Goal: Task Accomplishment & Management: Manage account settings

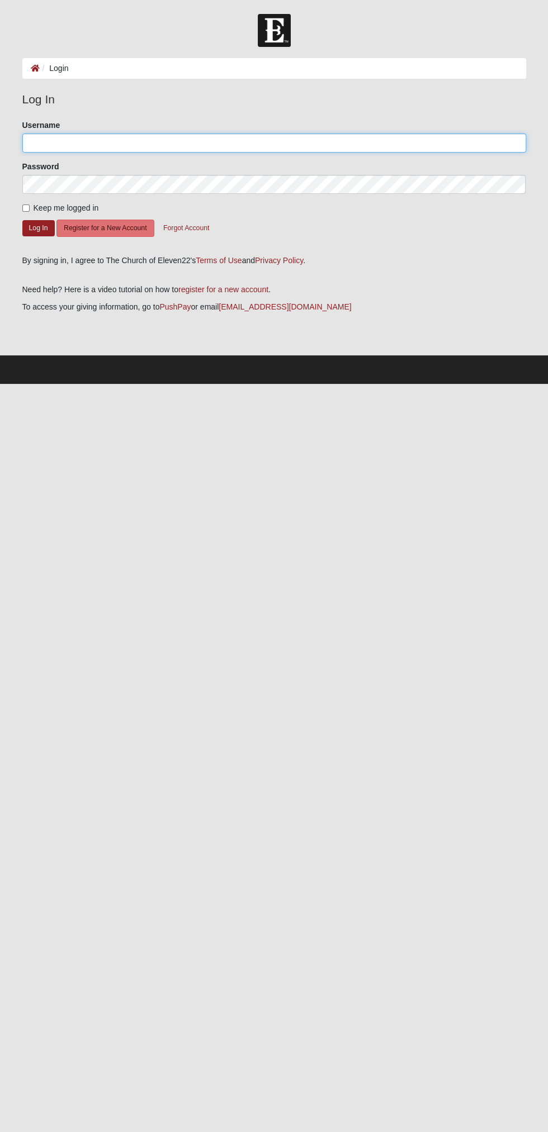
type input "Todd2025"
click at [22, 220] on button "Log In" at bounding box center [38, 228] width 32 height 16
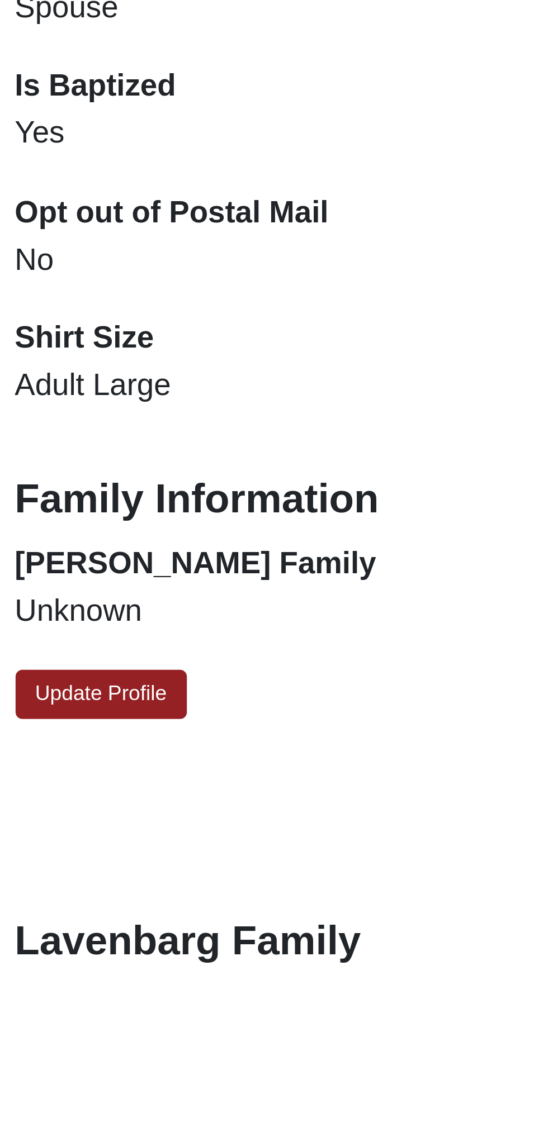
scroll to position [570, 0]
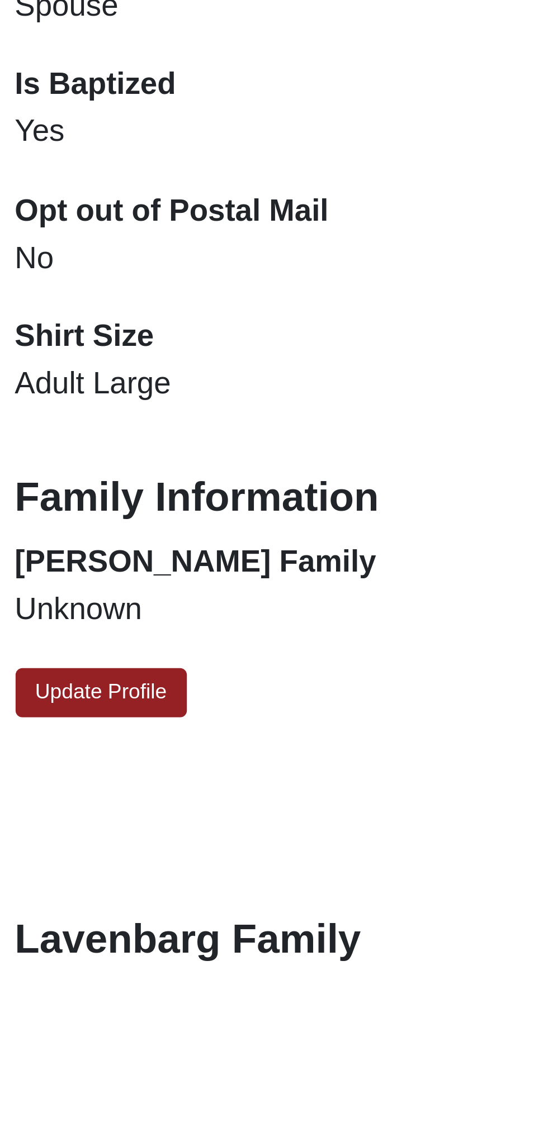
click at [74, 1039] on link "Update Profile" at bounding box center [59, 1042] width 57 height 16
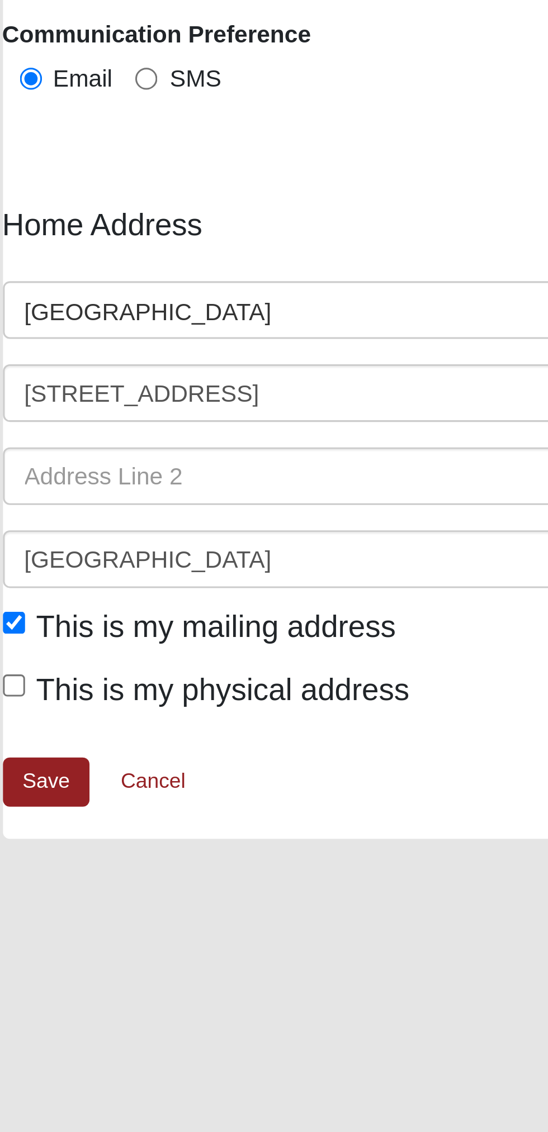
scroll to position [1807, 0]
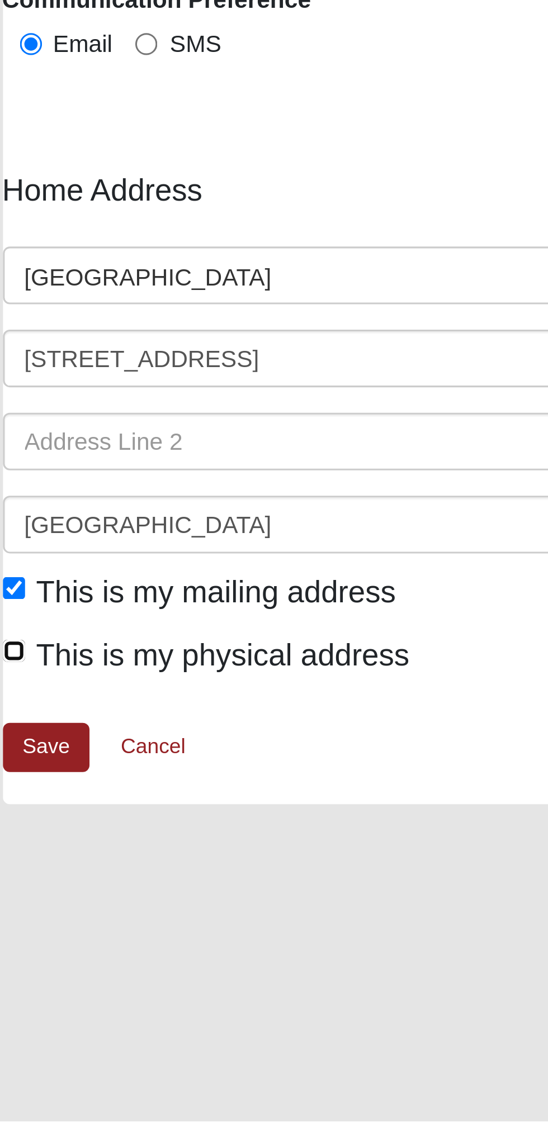
click at [30, 974] on input "This is my physical address" at bounding box center [25, 977] width 7 height 7
checkbox input "true"
click at [46, 1007] on link "Save" at bounding box center [36, 1009] width 29 height 16
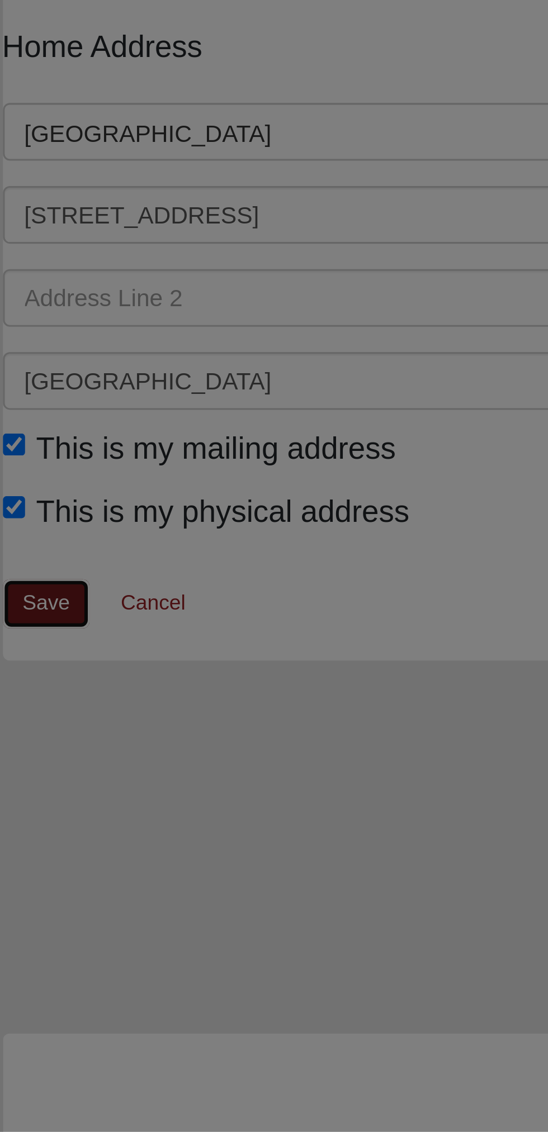
scroll to position [1858, 0]
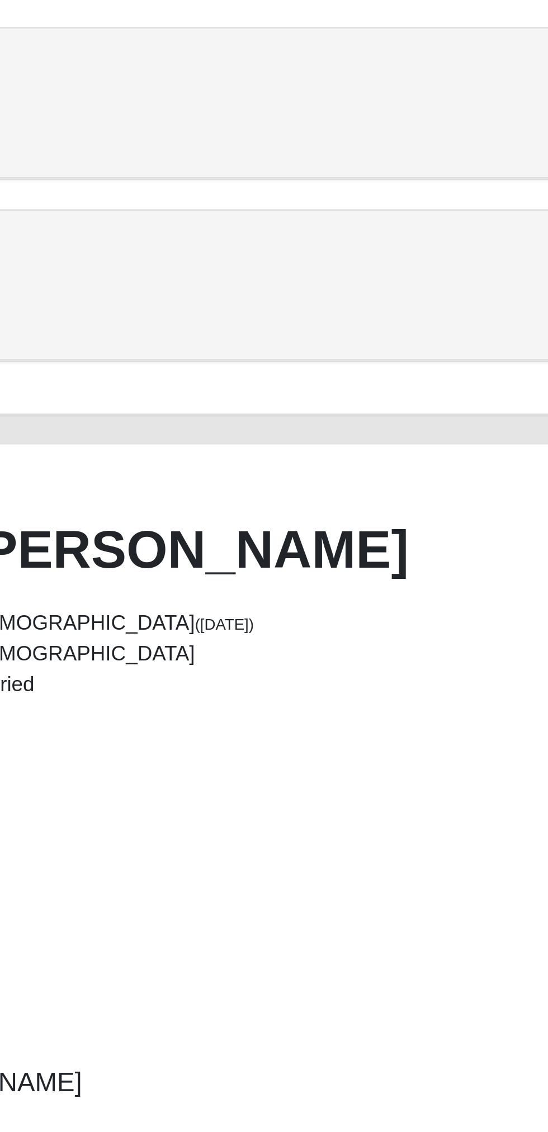
scroll to position [285, 0]
